Goal: Task Accomplishment & Management: Manage account settings

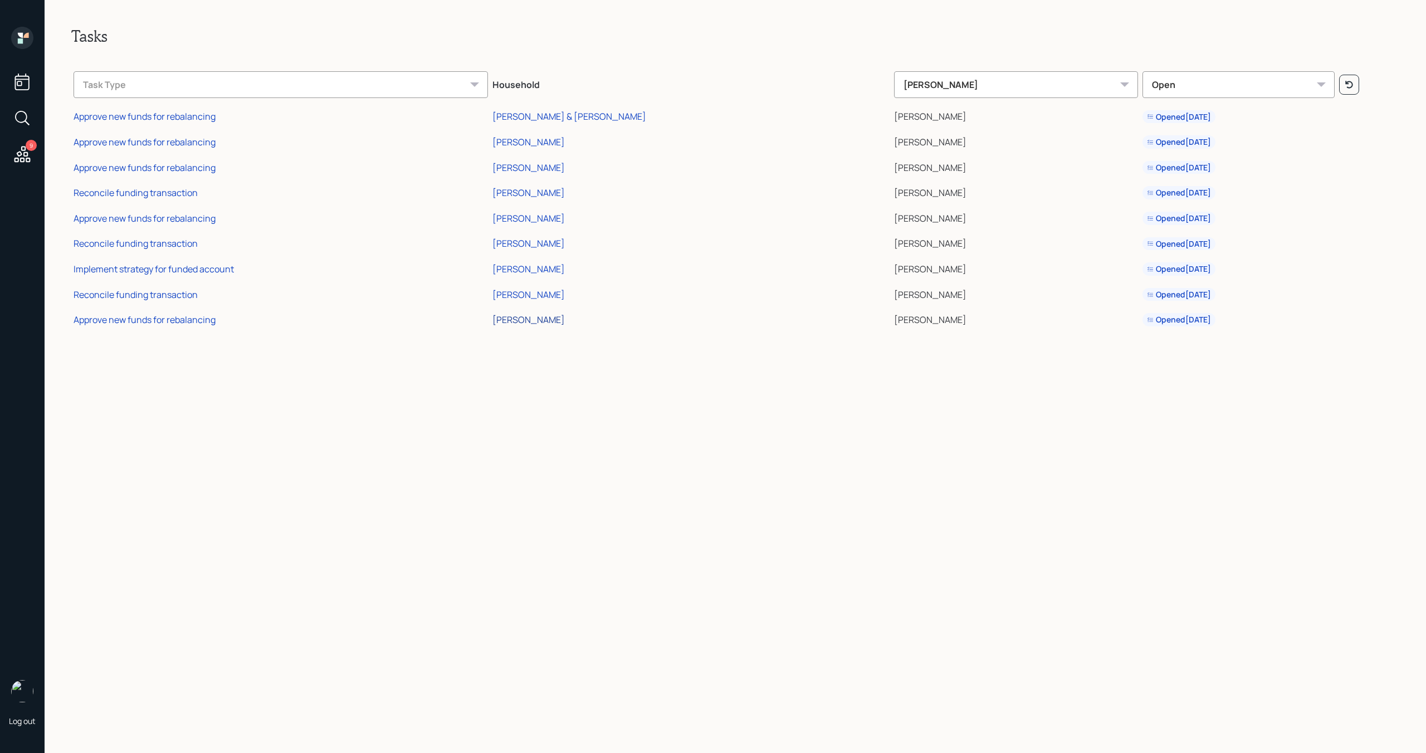
click at [565, 318] on div "[PERSON_NAME]" at bounding box center [528, 320] width 72 height 12
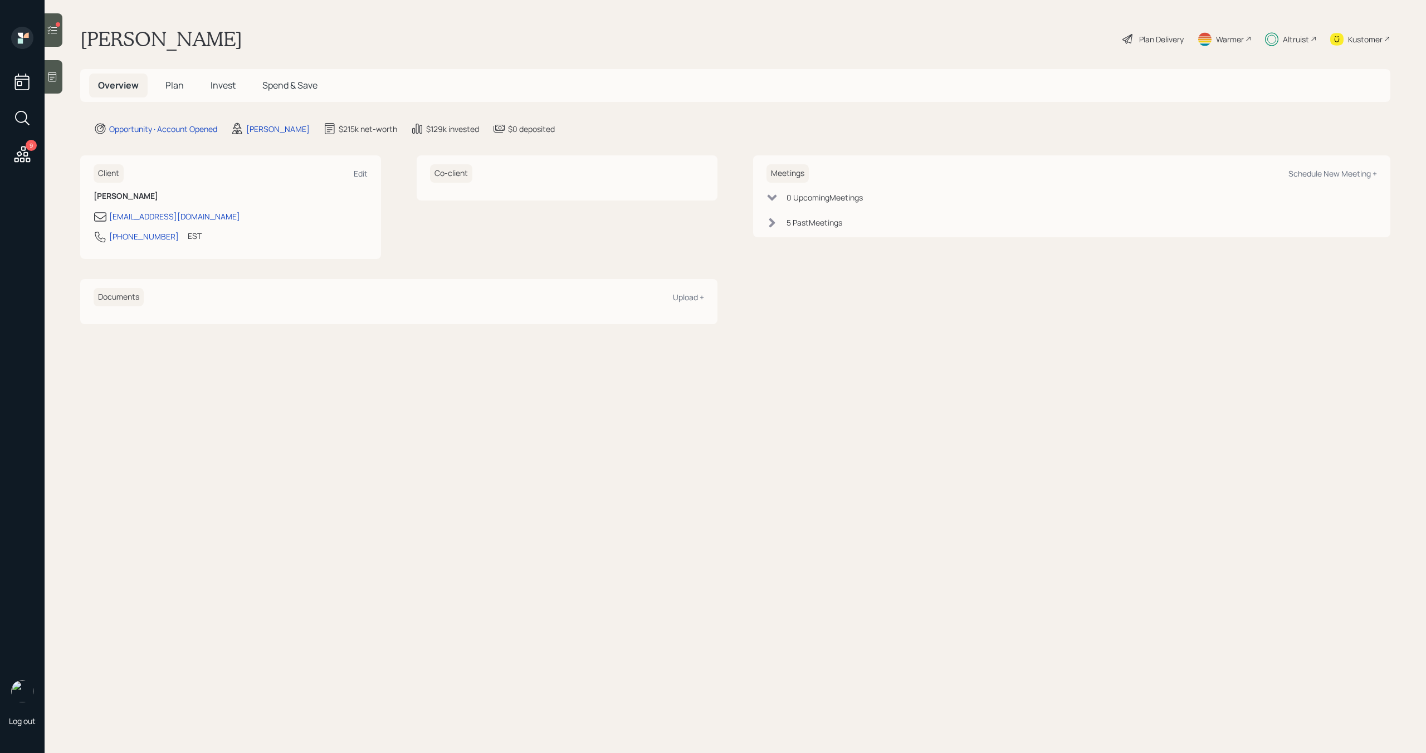
click at [53, 37] on div at bounding box center [54, 29] width 18 height 33
